Goal: Information Seeking & Learning: Learn about a topic

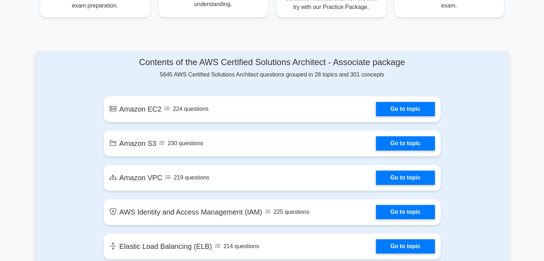
scroll to position [358, 0]
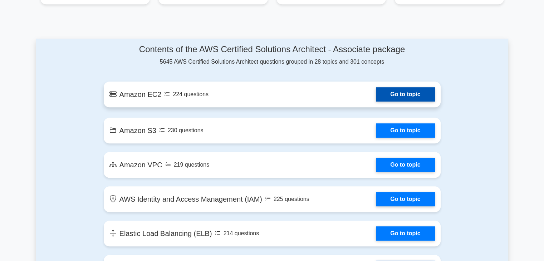
click at [376, 95] on link "Go to topic" at bounding box center [405, 94] width 59 height 14
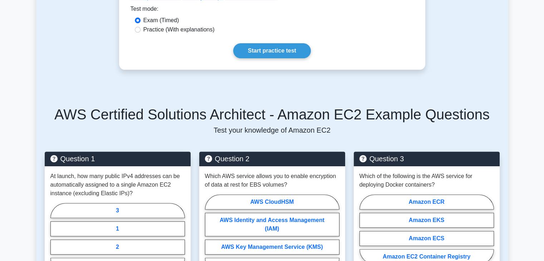
scroll to position [143, 0]
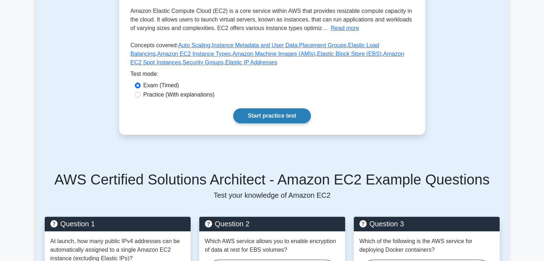
click at [260, 115] on link "Start practice test" at bounding box center [272, 115] width 78 height 15
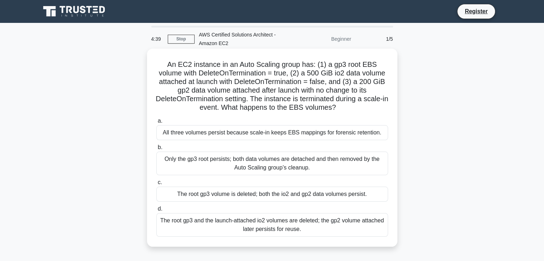
click at [213, 131] on div "All three volumes persist because scale-in keeps EBS mappings for forensic rete…" at bounding box center [272, 132] width 232 height 15
click at [156, 123] on input "a. All three volumes persist because scale-in keeps EBS mappings for forensic r…" at bounding box center [156, 121] width 0 height 5
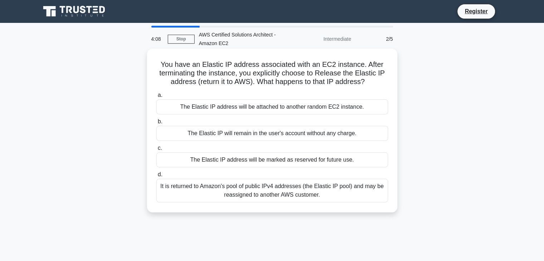
click at [222, 162] on div "The Elastic IP address will be marked as reserved for future use." at bounding box center [272, 159] width 232 height 15
click at [156, 151] on input "c. The Elastic IP address will be marked as reserved for future use." at bounding box center [156, 148] width 0 height 5
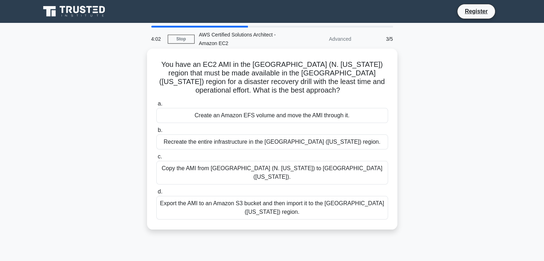
click at [201, 143] on div "Recreate the entire infrastructure in the US West (Oregon) region." at bounding box center [272, 141] width 232 height 15
click at [156, 133] on input "b. Recreate the entire infrastructure in the US West (Oregon) region." at bounding box center [156, 130] width 0 height 5
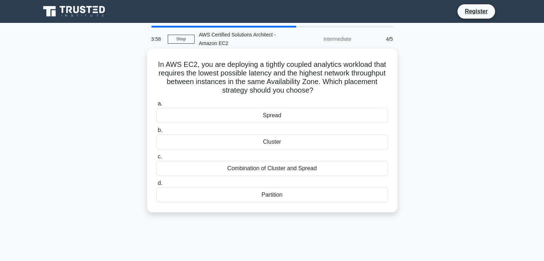
click at [212, 144] on div "Cluster" at bounding box center [272, 141] width 232 height 15
click at [156, 133] on input "b. Cluster" at bounding box center [156, 130] width 0 height 5
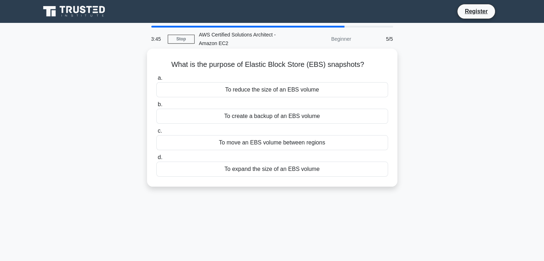
click at [231, 117] on div "To create a backup of an EBS volume" at bounding box center [272, 116] width 232 height 15
click at [156, 107] on input "b. To create a backup of an EBS volume" at bounding box center [156, 104] width 0 height 5
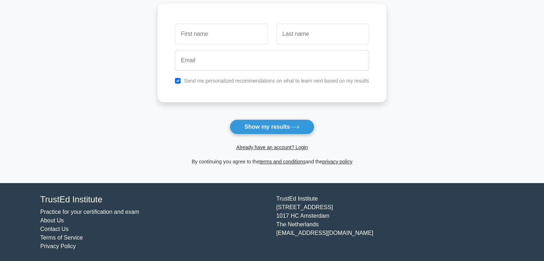
scroll to position [98, 0]
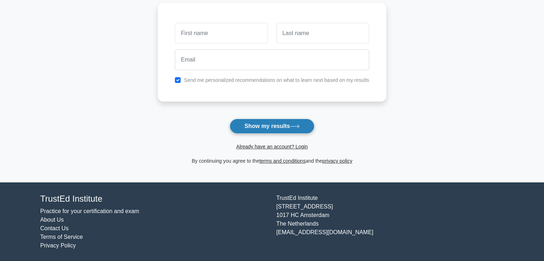
click at [269, 123] on button "Show my results" at bounding box center [272, 126] width 84 height 15
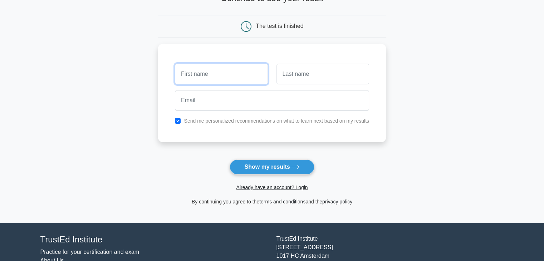
scroll to position [26, 0]
